Goal: Complete application form

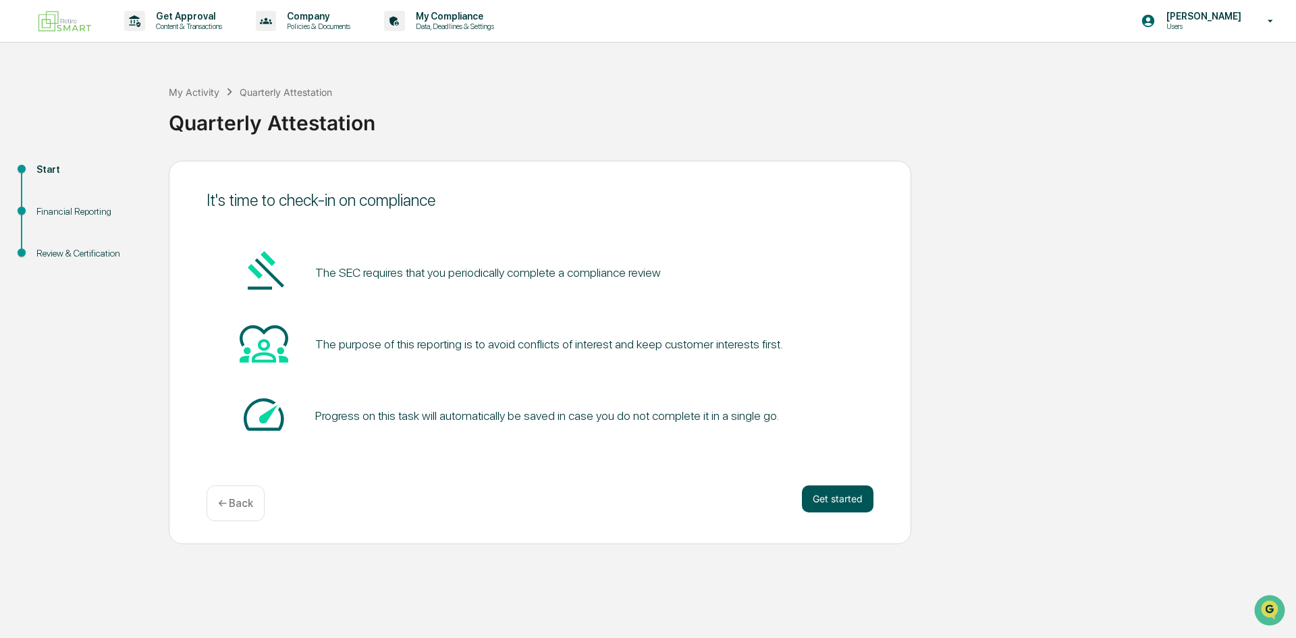
click at [817, 496] on button "Get started" at bounding box center [838, 498] width 72 height 27
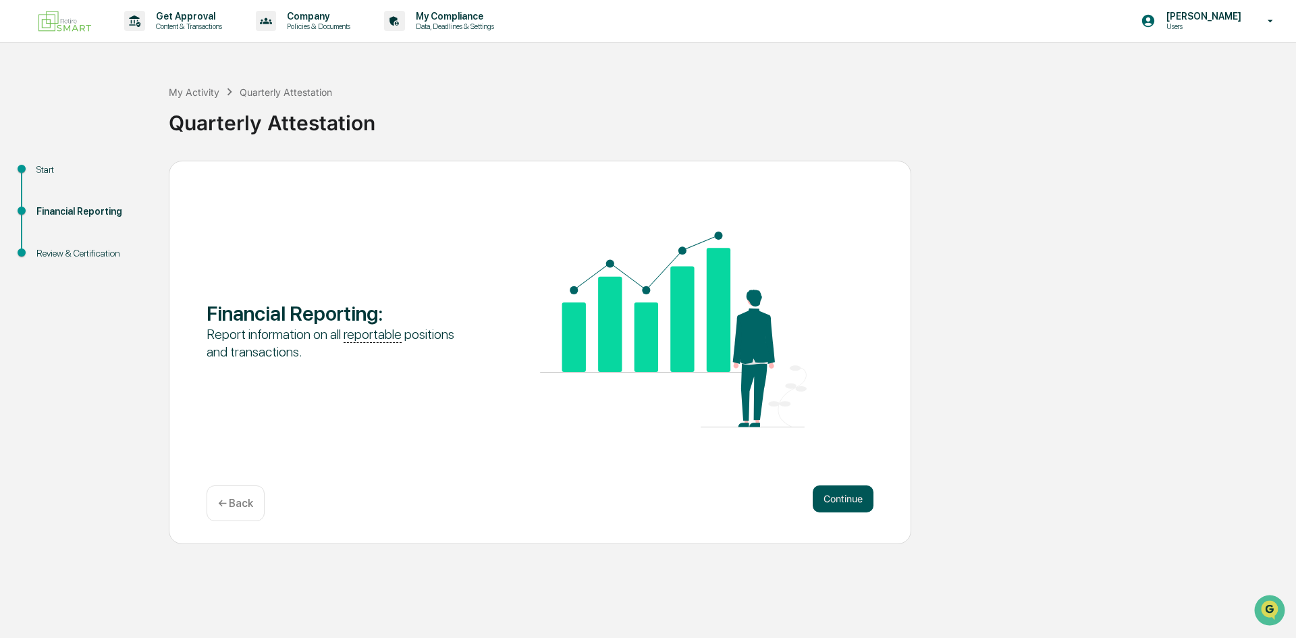
click at [826, 500] on button "Continue" at bounding box center [843, 498] width 61 height 27
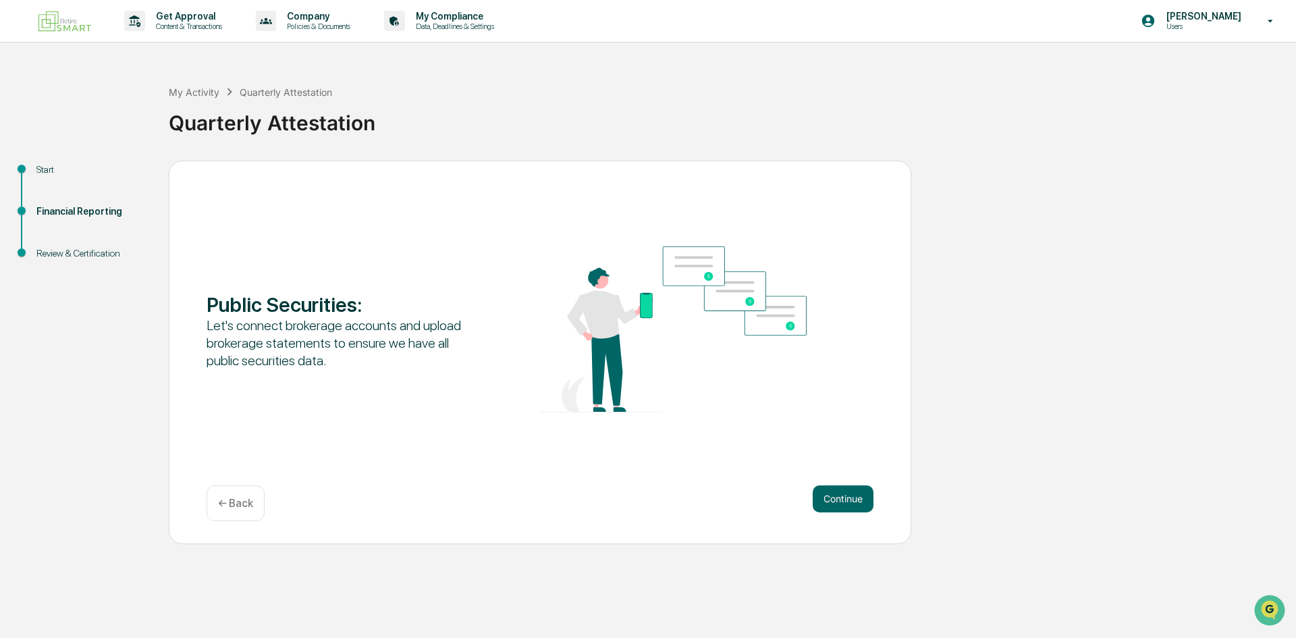
click at [826, 500] on button "Continue" at bounding box center [843, 498] width 61 height 27
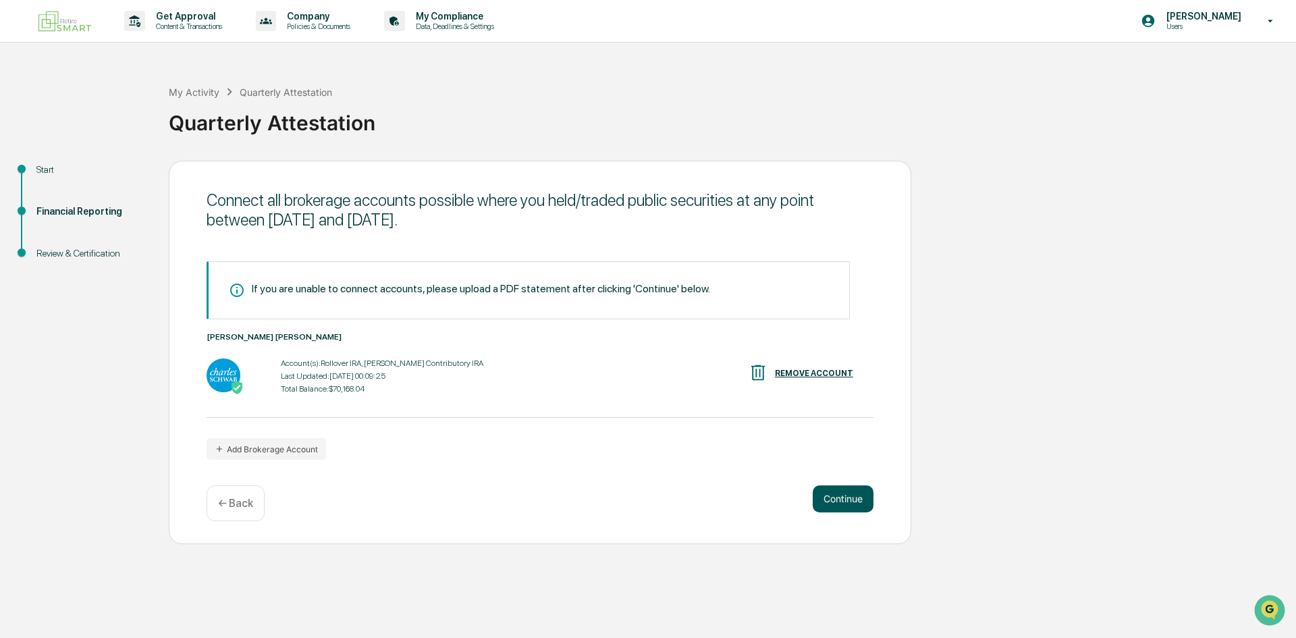
click at [825, 508] on button "Continue" at bounding box center [843, 498] width 61 height 27
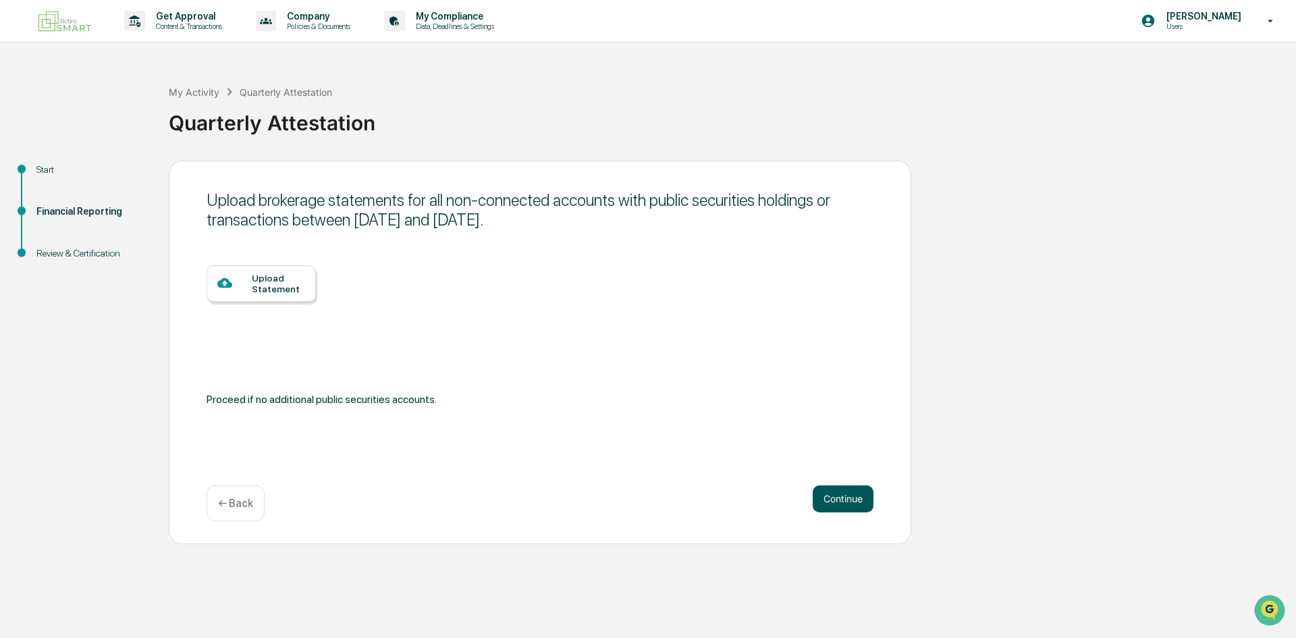
click at [853, 502] on button "Continue" at bounding box center [843, 498] width 61 height 27
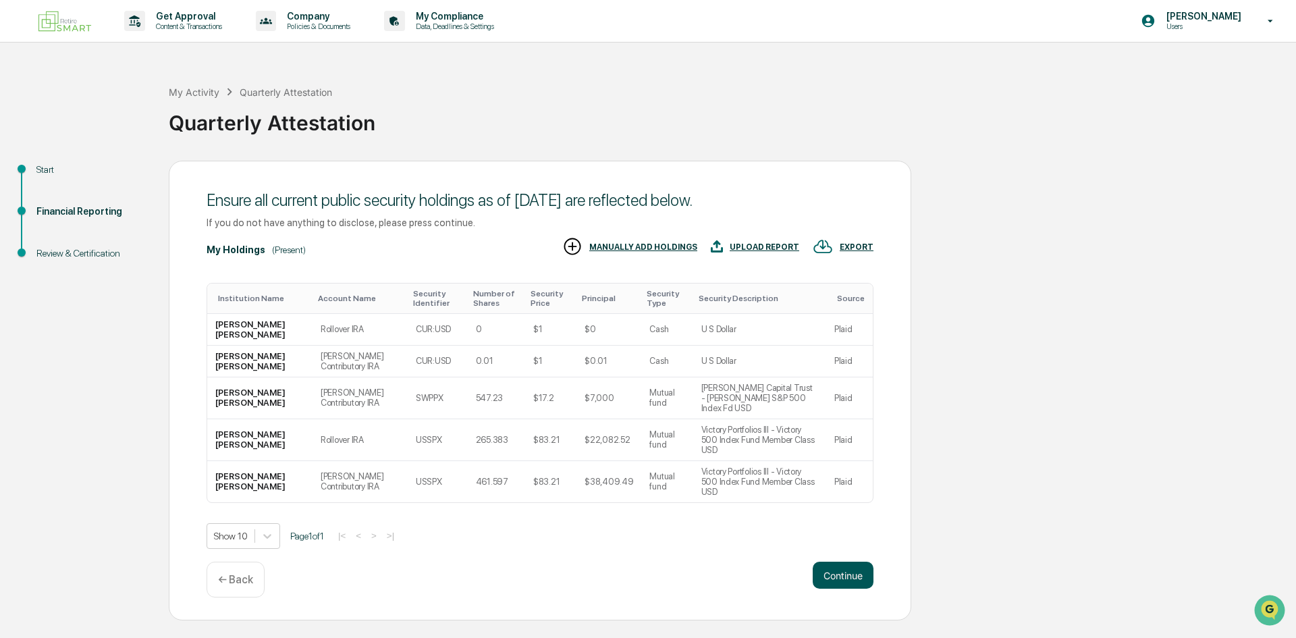
click at [840, 562] on button "Continue" at bounding box center [843, 575] width 61 height 27
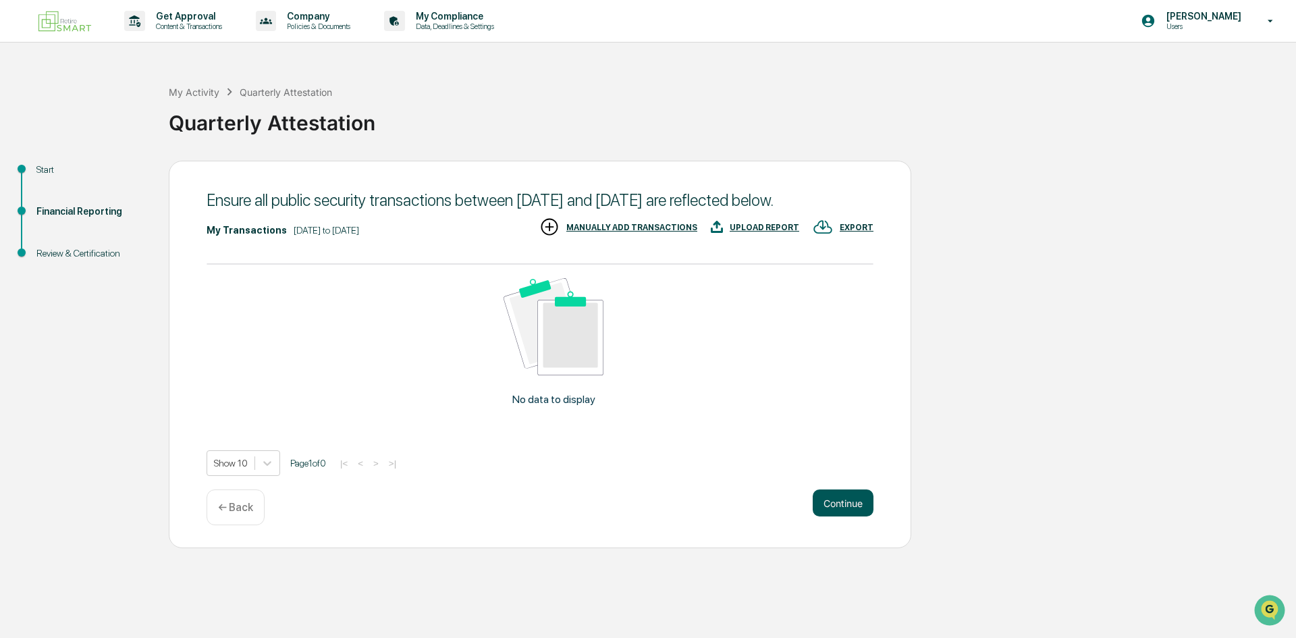
click at [845, 516] on button "Continue" at bounding box center [843, 502] width 61 height 27
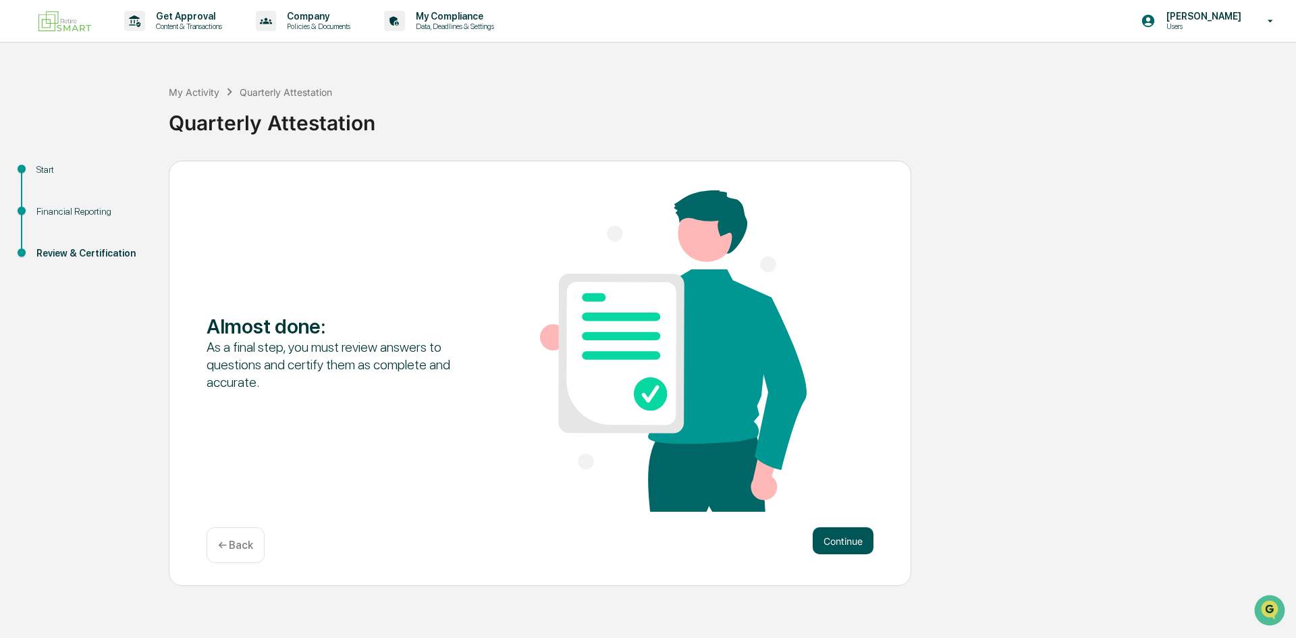
click at [822, 540] on button "Continue" at bounding box center [843, 540] width 61 height 27
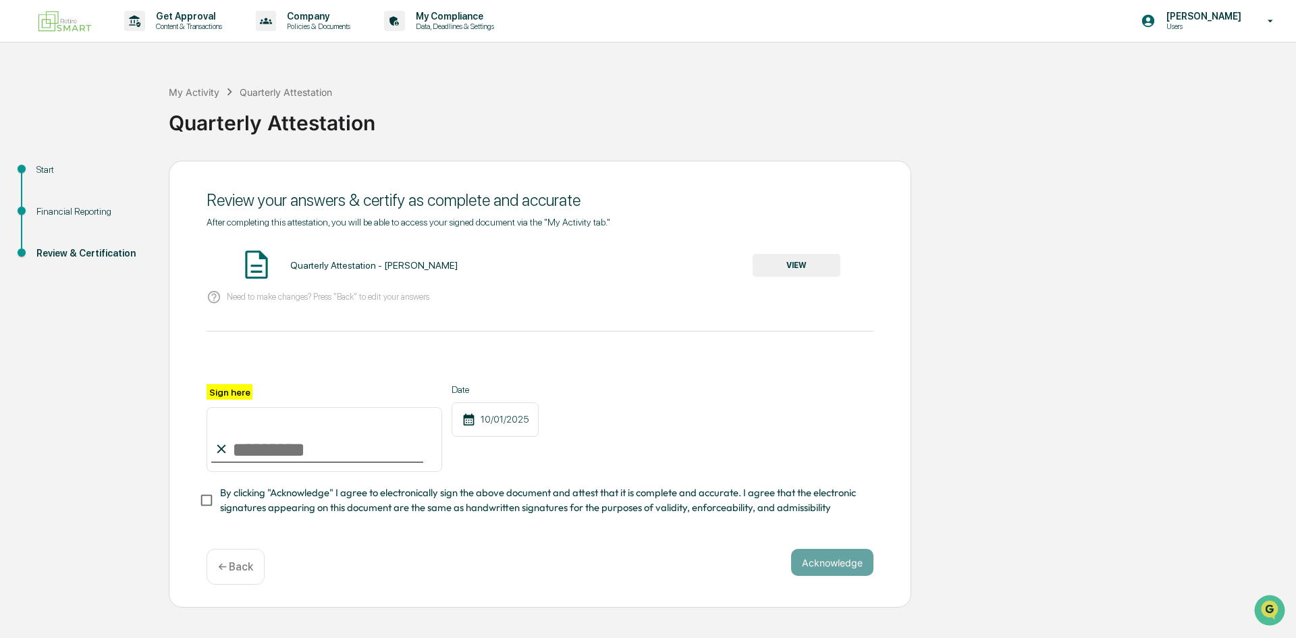
click at [313, 314] on div "After completing this attestation, you will be able to access your signed docum…" at bounding box center [540, 366] width 667 height 299
click at [300, 456] on input "Sign here" at bounding box center [325, 439] width 236 height 65
type input "**********"
click at [778, 258] on button "VIEW" at bounding box center [797, 265] width 88 height 23
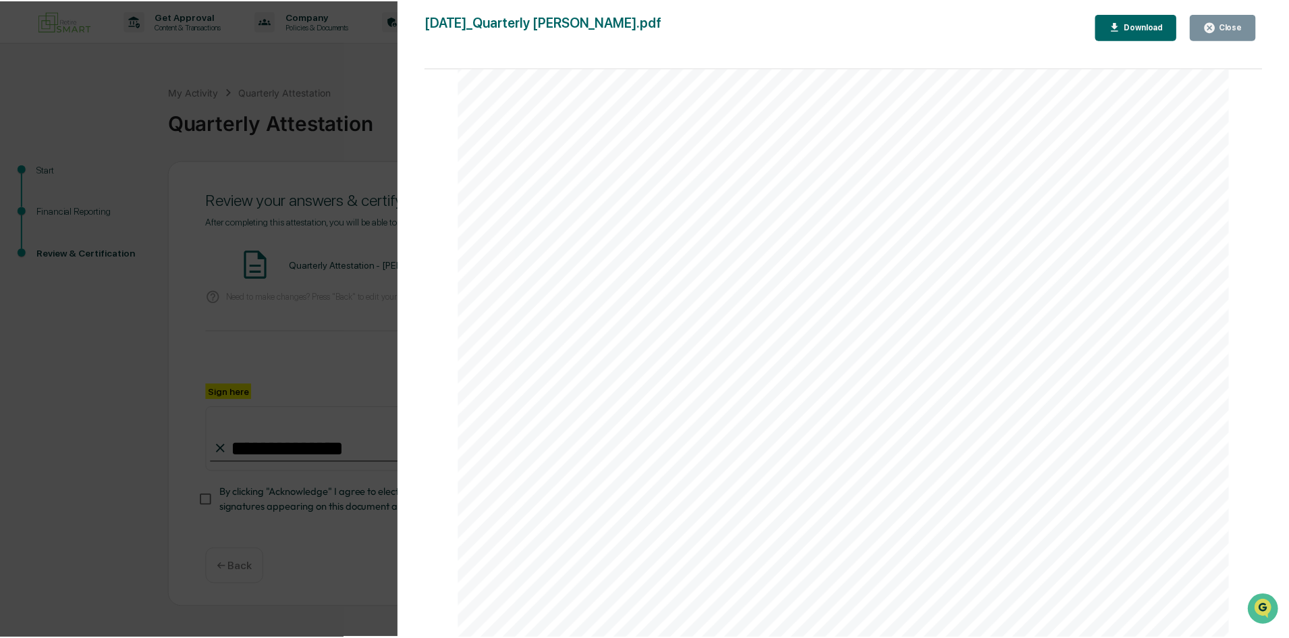
scroll to position [2837, 0]
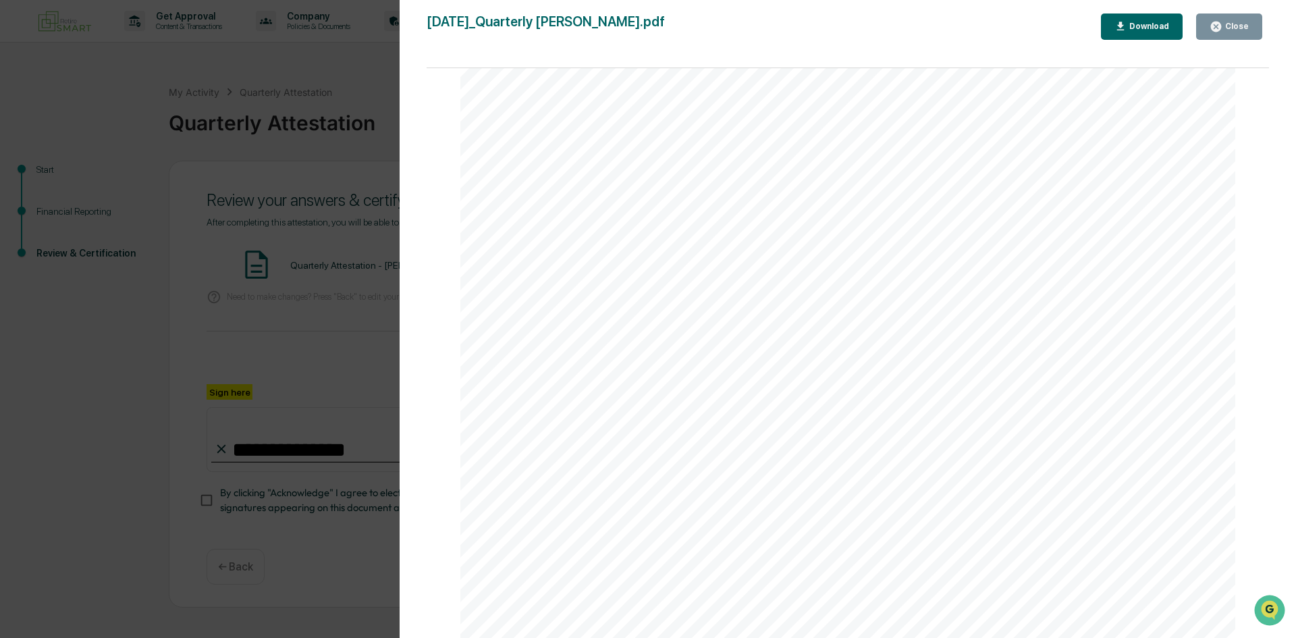
click at [1241, 26] on div "Close" at bounding box center [1236, 26] width 26 height 9
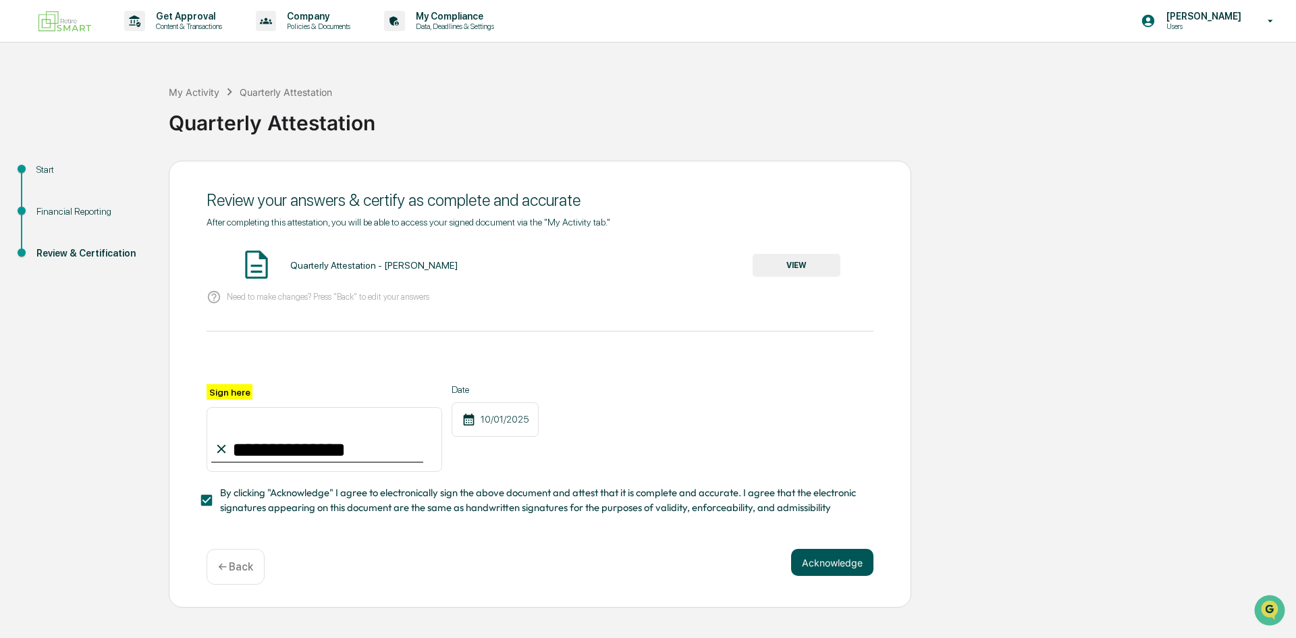
click at [830, 574] on button "Acknowledge" at bounding box center [832, 562] width 82 height 27
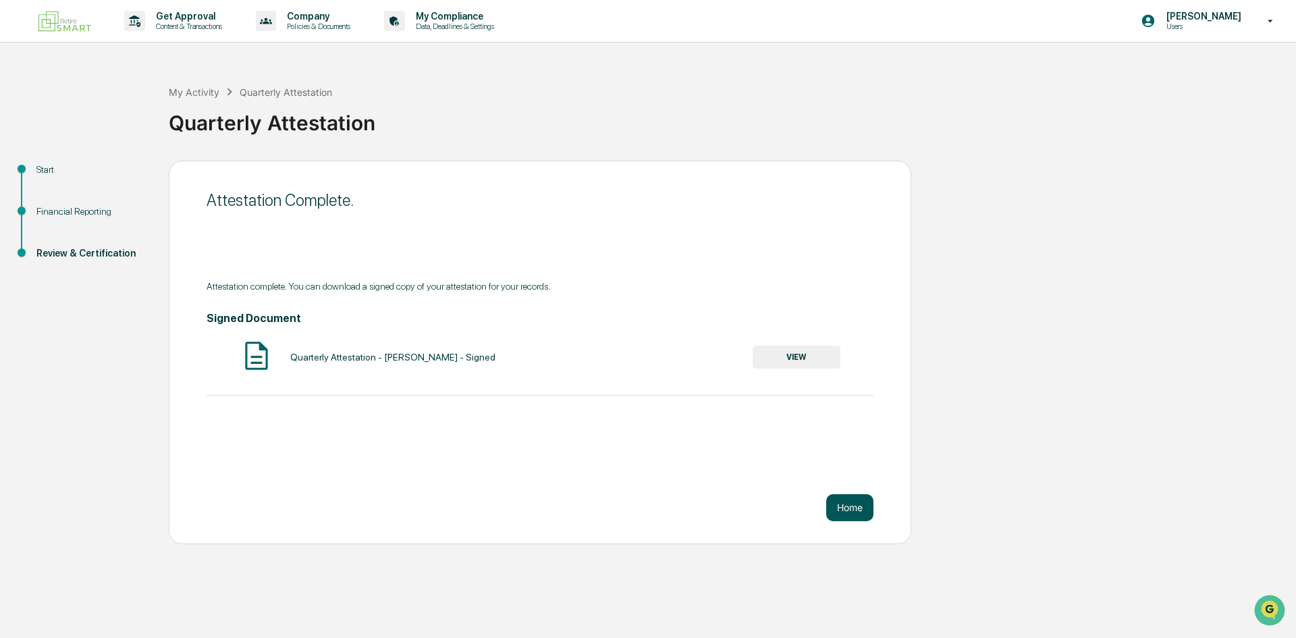
click at [850, 508] on button "Home" at bounding box center [849, 507] width 47 height 27
